Goal: Task Accomplishment & Management: Manage account settings

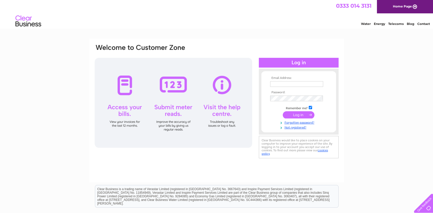
type input "[EMAIL_ADDRESS][DOMAIN_NAME]"
click at [294, 117] on input "submit" at bounding box center [299, 114] width 32 height 7
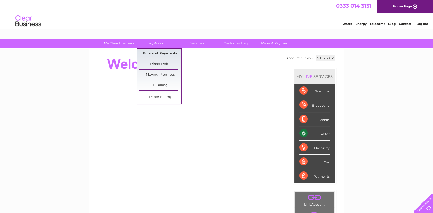
click at [154, 49] on link "Bills and Payments" at bounding box center [160, 54] width 42 height 10
click at [154, 53] on link "Bills and Payments" at bounding box center [160, 54] width 42 height 10
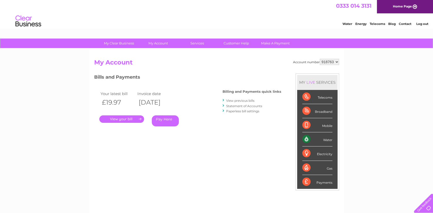
click at [129, 118] on link "." at bounding box center [121, 119] width 45 height 7
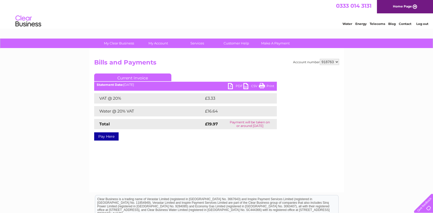
click at [129, 118] on div "VAT @ 20% £3.33 Water @ 20% VAT £16.64 Total £19.97 Payment will be taken on or…" at bounding box center [185, 111] width 183 height 36
click at [233, 87] on link "PDF" at bounding box center [235, 86] width 15 height 7
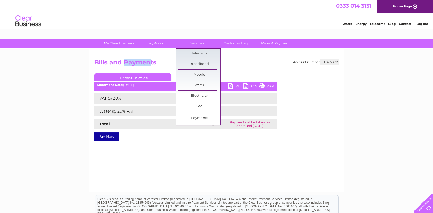
drag, startPoint x: 151, startPoint y: 54, endPoint x: 127, endPoint y: 58, distance: 24.4
click at [127, 58] on div "Account number 918763 Bills and Payments Current Invoice PDF CSV Print VAT @ 20%" at bounding box center [216, 121] width 255 height 144
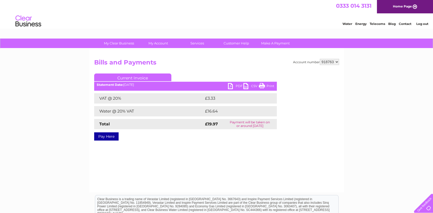
drag, startPoint x: 132, startPoint y: 97, endPoint x: 130, endPoint y: 93, distance: 3.7
click at [130, 93] on div "Current Invoice PDF CSV Print Statement Date: 02/09/2025" at bounding box center [185, 106] width 183 height 65
click at [266, 86] on link "Print" at bounding box center [266, 86] width 15 height 7
click at [232, 85] on link "PDF" at bounding box center [235, 86] width 15 height 7
click at [421, 24] on link "Log out" at bounding box center [422, 24] width 12 height 4
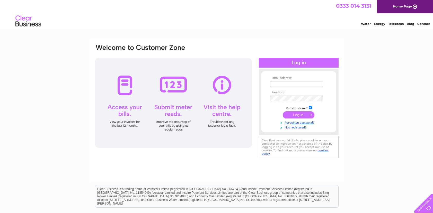
type input "[EMAIL_ADDRESS][DOMAIN_NAME]"
click at [354, 91] on div "Email Address: [EMAIL_ADDRESS][DOMAIN_NAME] Password:" at bounding box center [216, 155] width 433 height 232
